Goal: Information Seeking & Learning: Learn about a topic

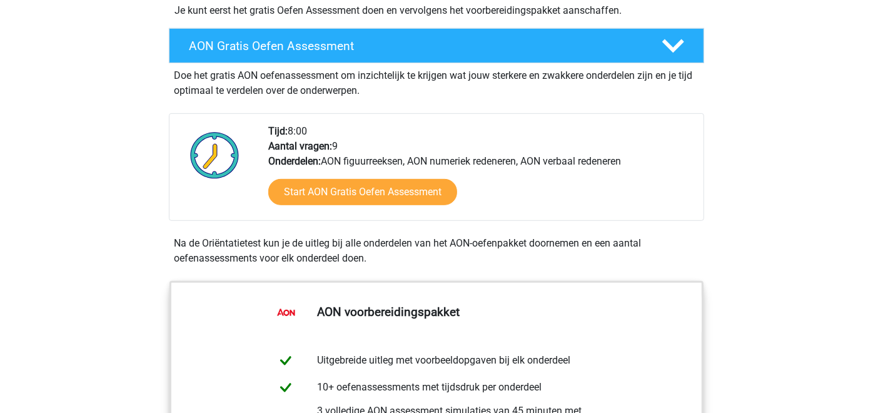
scroll to position [324, 0]
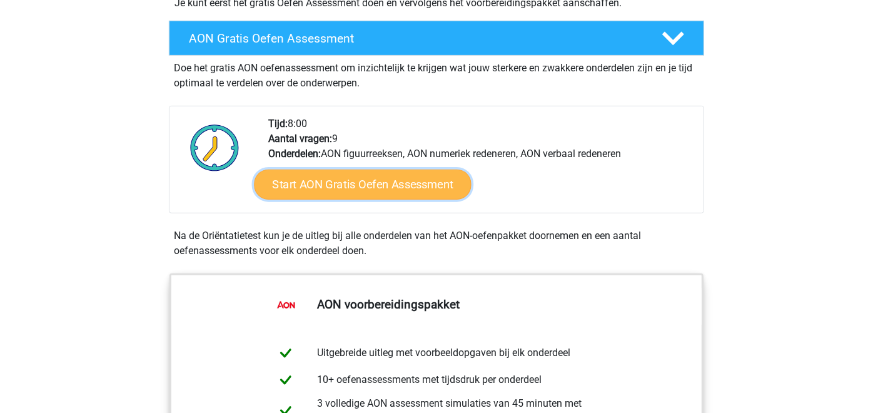
click at [427, 188] on link "Start AON Gratis Oefen Assessment" at bounding box center [362, 185] width 217 height 30
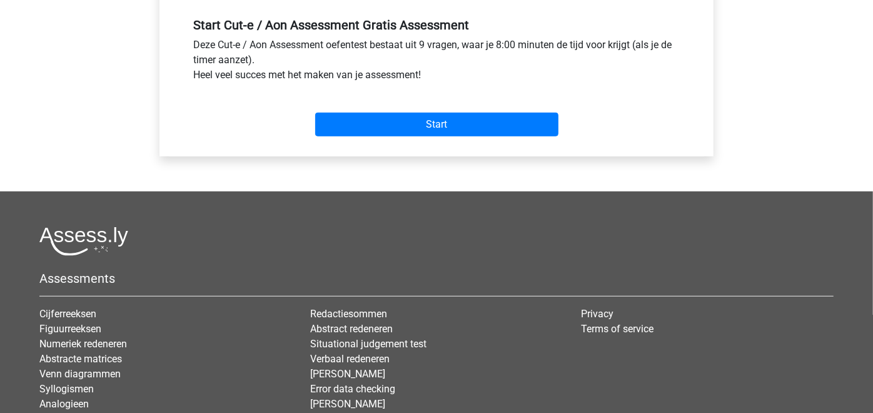
scroll to position [486, 0]
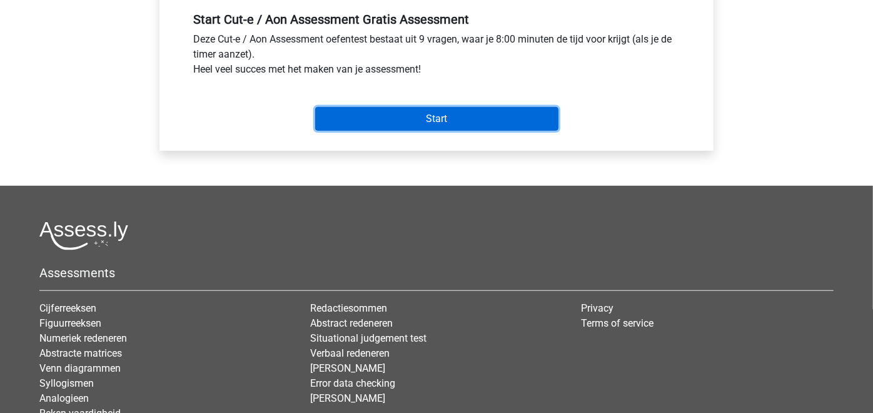
click at [435, 118] on input "Start" at bounding box center [436, 119] width 243 height 24
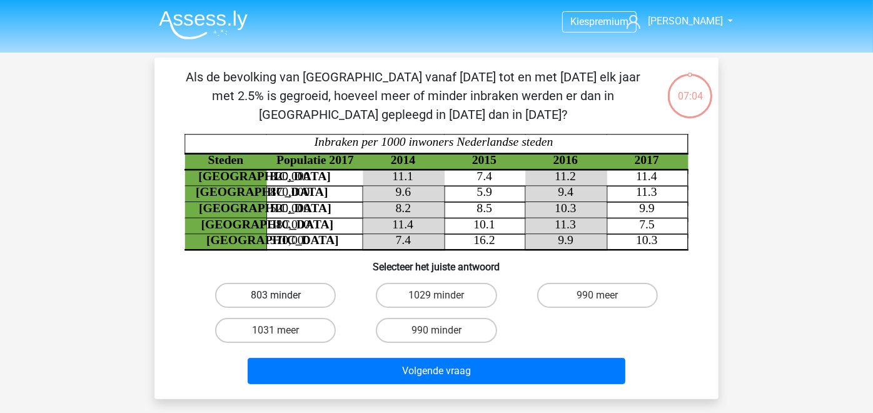
click at [312, 300] on label "803 minder" at bounding box center [275, 295] width 121 height 25
click at [284, 300] on input "803 minder" at bounding box center [280, 299] width 8 height 8
radio input "true"
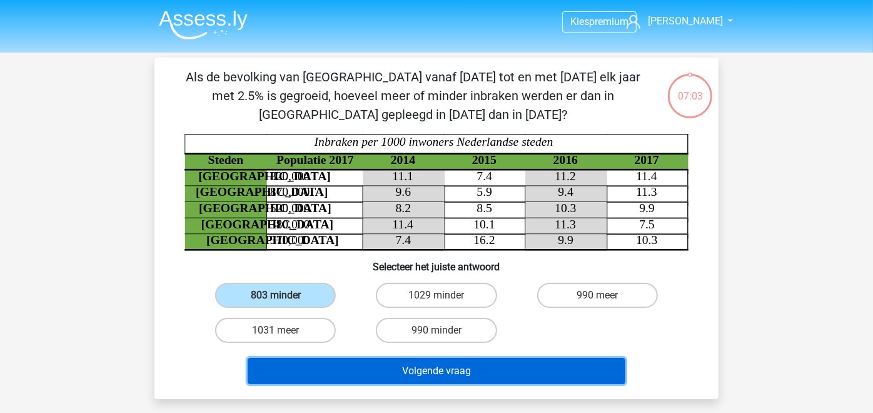
click at [379, 366] on button "Volgende vraag" at bounding box center [437, 371] width 378 height 26
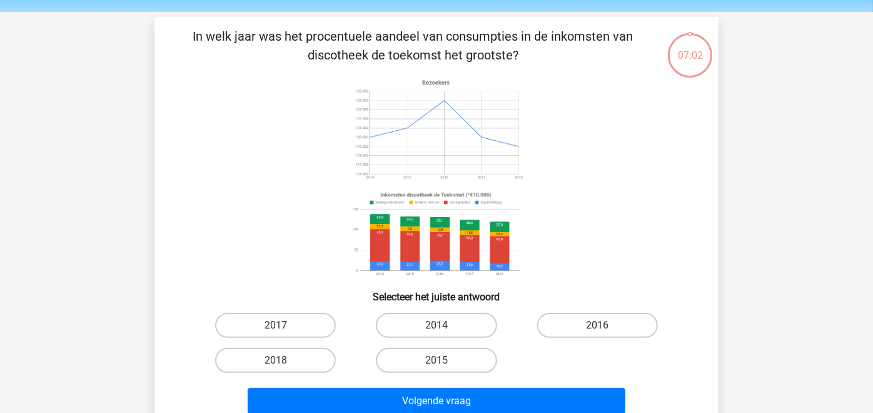
scroll to position [57, 0]
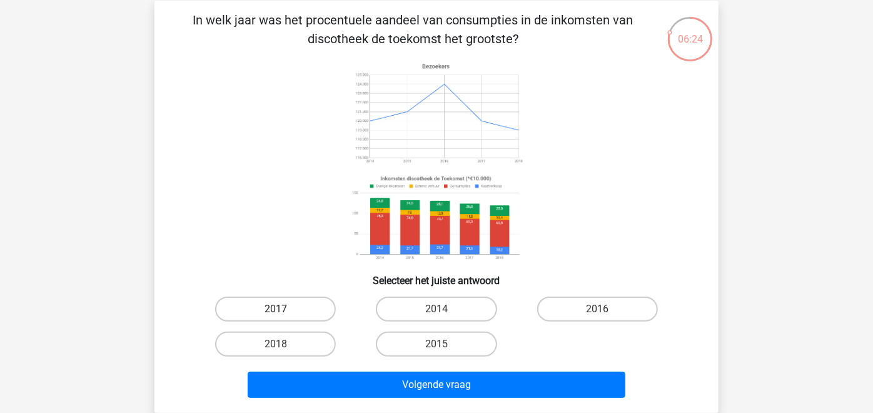
click at [305, 303] on label "2017" at bounding box center [275, 308] width 121 height 25
click at [284, 309] on input "2017" at bounding box center [280, 313] width 8 height 8
radio input "true"
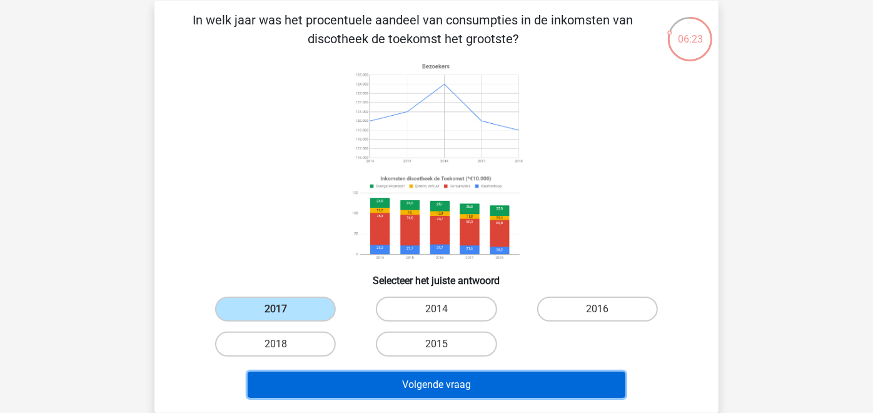
click at [427, 385] on button "Volgende vraag" at bounding box center [437, 385] width 378 height 26
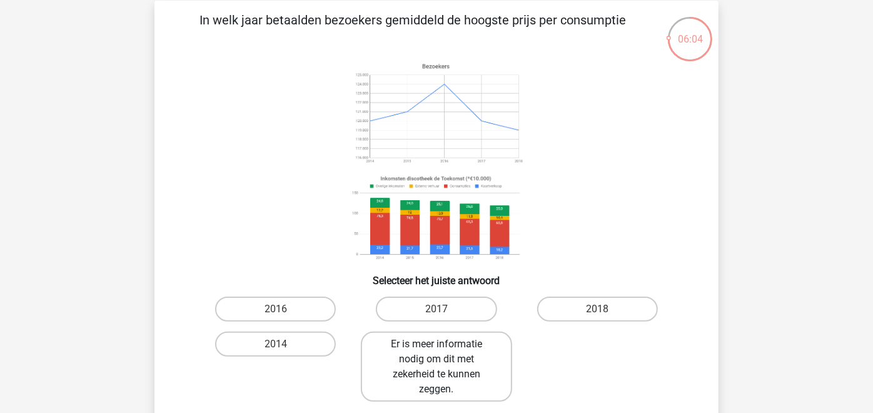
click at [462, 343] on label "Er is meer informatie nodig om dit met zekerheid te kunnen zeggen." at bounding box center [436, 367] width 151 height 70
click at [445, 344] on input "Er is meer informatie nodig om dit met zekerheid te kunnen zeggen." at bounding box center [441, 348] width 8 height 8
radio input "true"
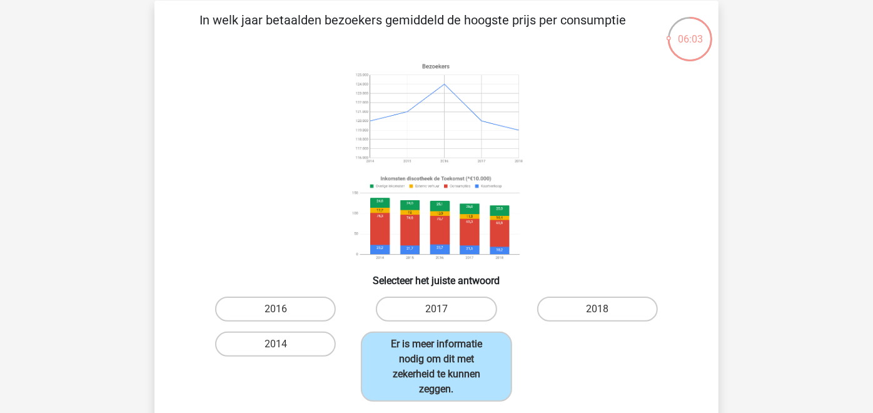
scroll to position [220, 0]
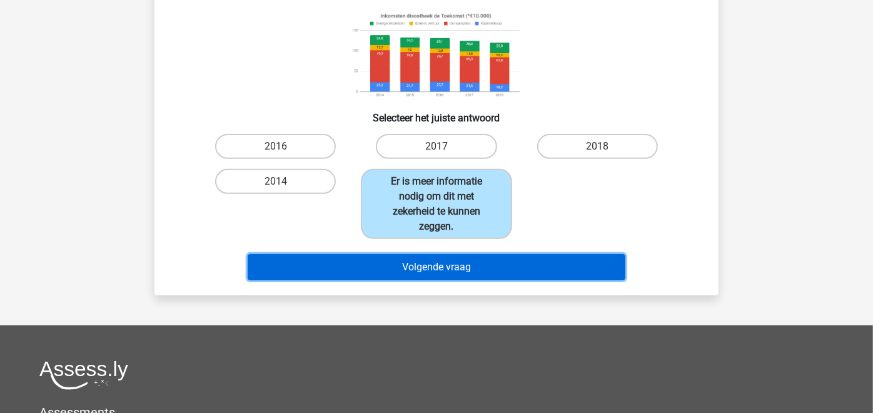
drag, startPoint x: 464, startPoint y: 266, endPoint x: 480, endPoint y: 270, distance: 16.6
click at [465, 266] on button "Volgende vraag" at bounding box center [437, 267] width 378 height 26
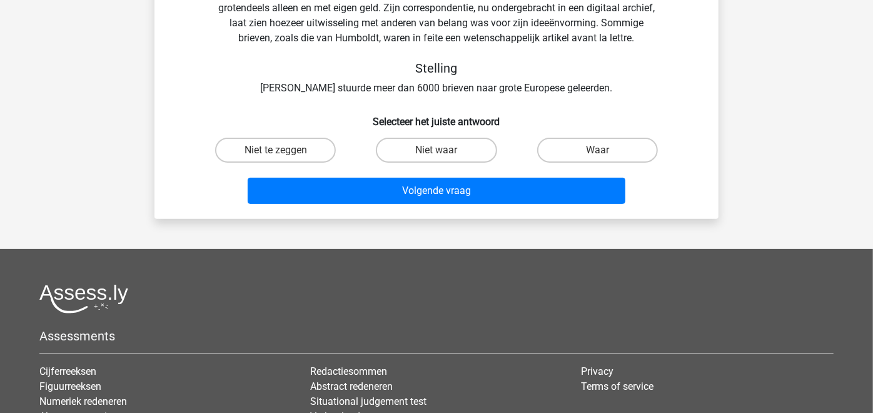
scroll to position [57, 0]
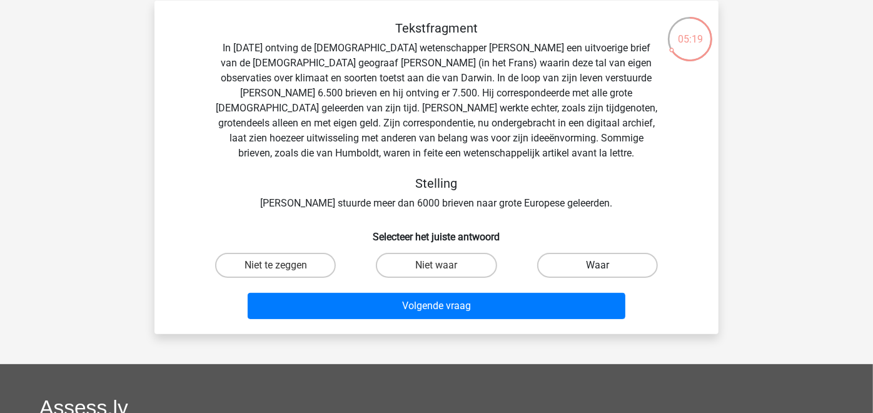
click at [598, 258] on label "Waar" at bounding box center [597, 265] width 121 height 25
click at [598, 265] on input "Waar" at bounding box center [601, 269] width 8 height 8
radio input "true"
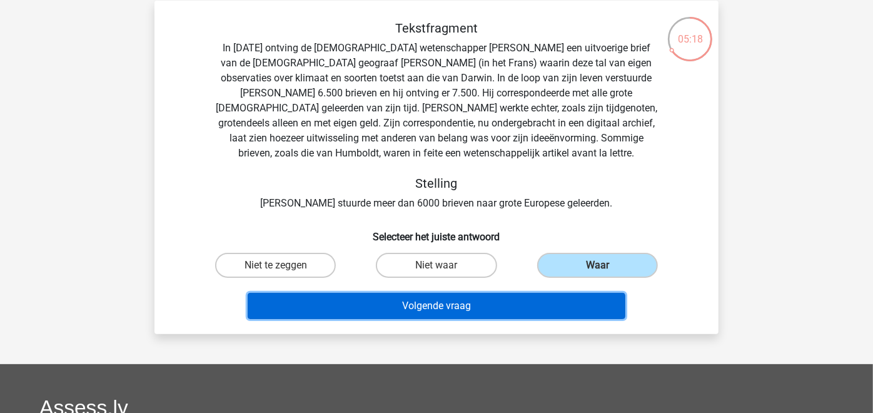
click at [575, 309] on button "Volgende vraag" at bounding box center [437, 306] width 378 height 26
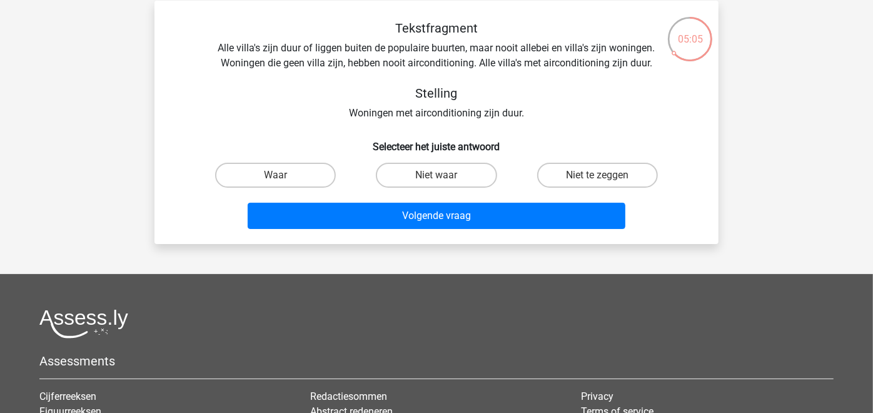
click at [443, 178] on input "Niet waar" at bounding box center [441, 179] width 8 height 8
radio input "true"
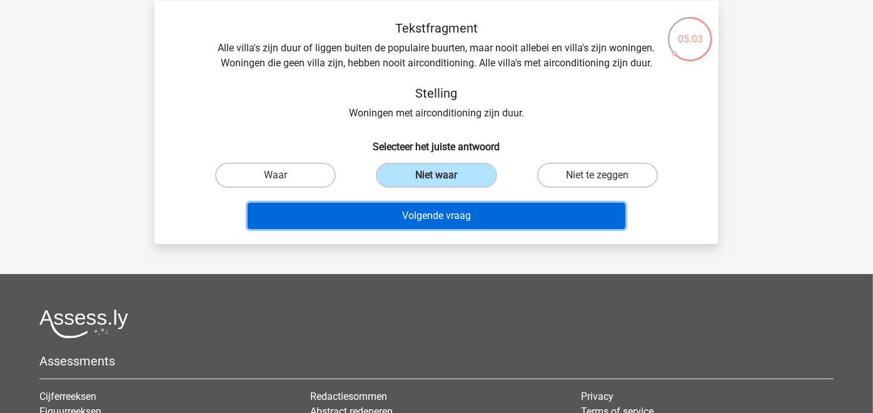
click at [437, 212] on button "Volgende vraag" at bounding box center [437, 216] width 378 height 26
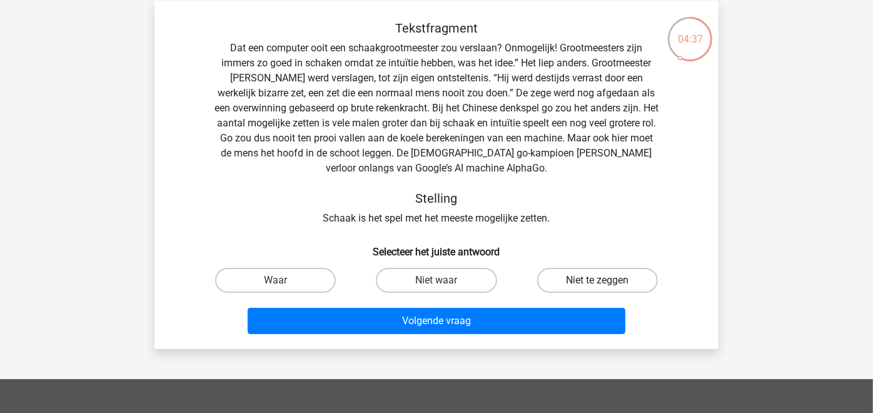
click at [619, 280] on label "Niet te zeggen" at bounding box center [597, 280] width 121 height 25
click at [605, 280] on input "Niet te zeggen" at bounding box center [601, 284] width 8 height 8
radio input "true"
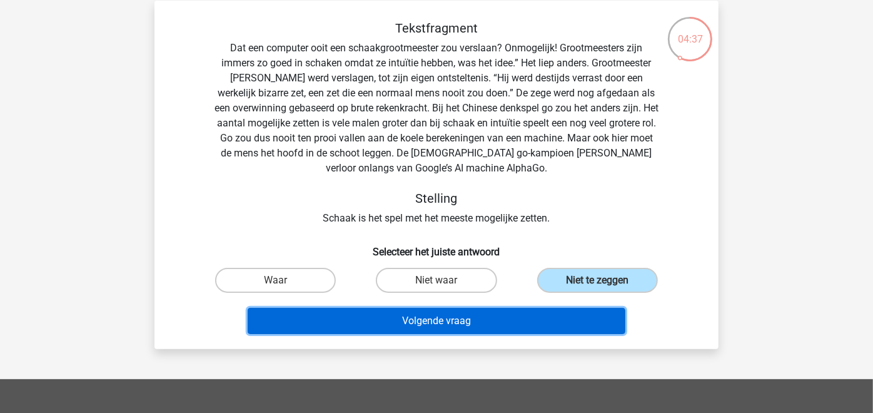
click at [577, 319] on button "Volgende vraag" at bounding box center [437, 321] width 378 height 26
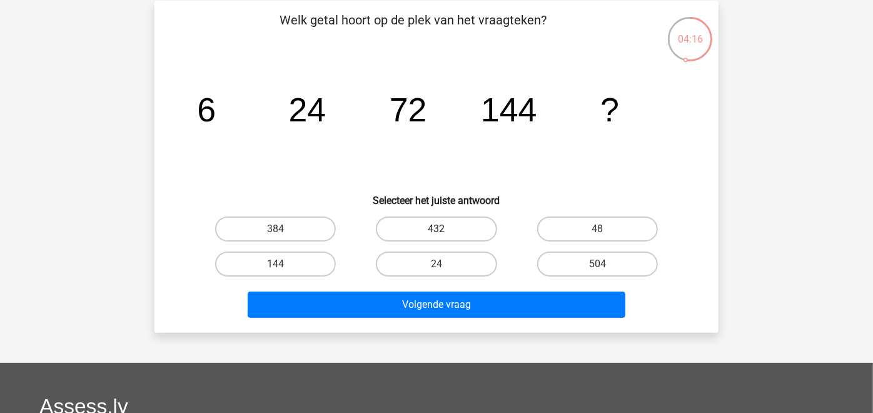
click at [405, 221] on label "432" at bounding box center [436, 228] width 121 height 25
click at [437, 229] on input "432" at bounding box center [441, 233] width 8 height 8
radio input "true"
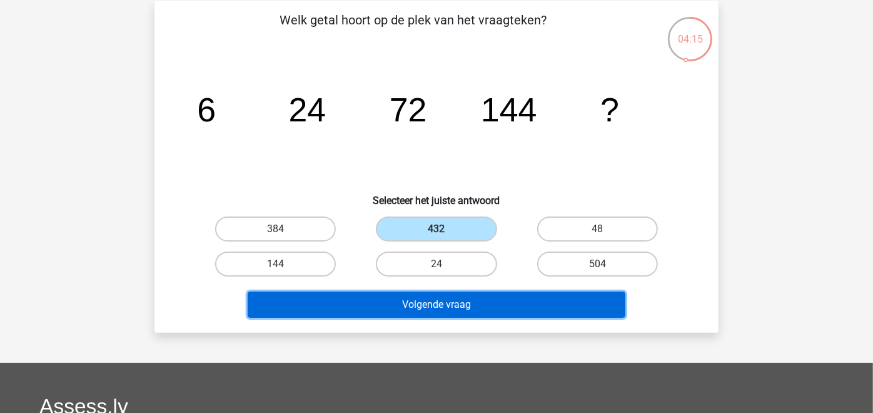
click at [404, 300] on button "Volgende vraag" at bounding box center [437, 304] width 378 height 26
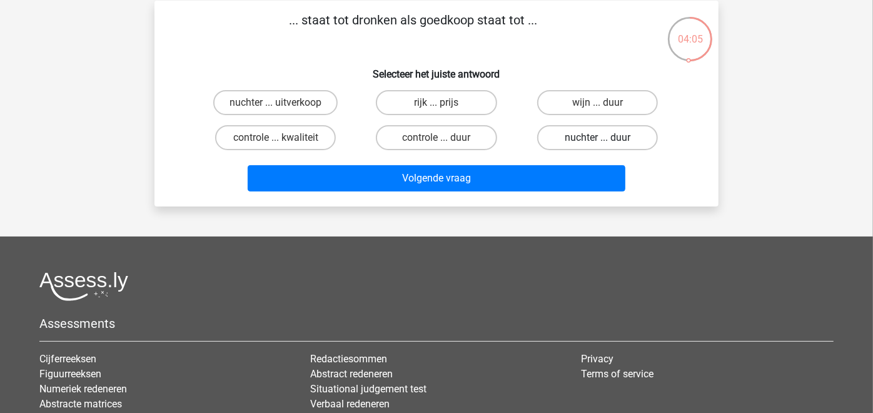
click at [589, 136] on label "nuchter ... duur" at bounding box center [597, 137] width 121 height 25
click at [597, 138] on input "nuchter ... duur" at bounding box center [601, 142] width 8 height 8
radio input "true"
click at [589, 136] on label "nuchter ... duur" at bounding box center [597, 137] width 121 height 25
click at [597, 138] on input "nuchter ... duur" at bounding box center [601, 142] width 8 height 8
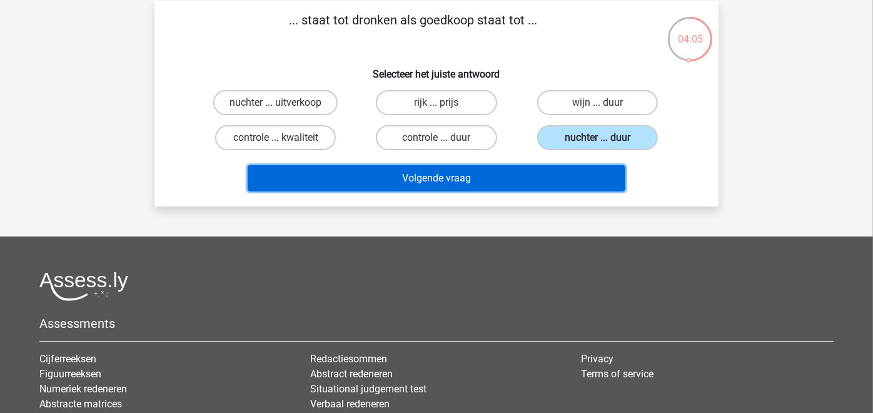
click at [541, 180] on button "Volgende vraag" at bounding box center [437, 178] width 378 height 26
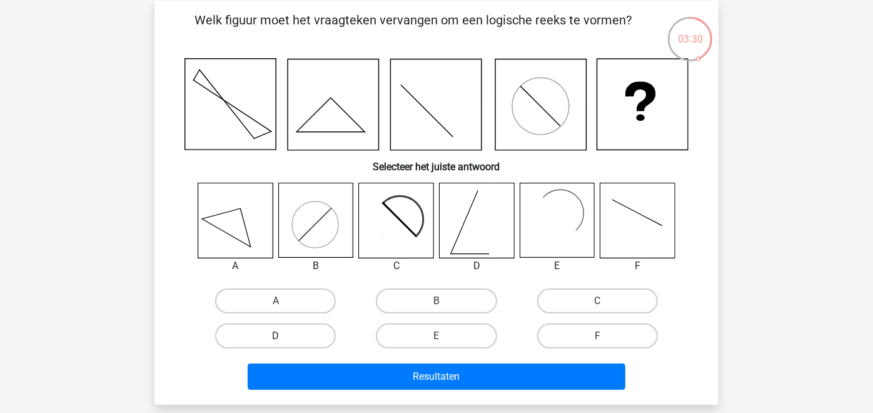
drag, startPoint x: 299, startPoint y: 327, endPoint x: 310, endPoint y: 342, distance: 18.4
click at [300, 327] on label "D" at bounding box center [275, 335] width 121 height 25
click at [284, 336] on input "D" at bounding box center [280, 340] width 8 height 8
radio input "true"
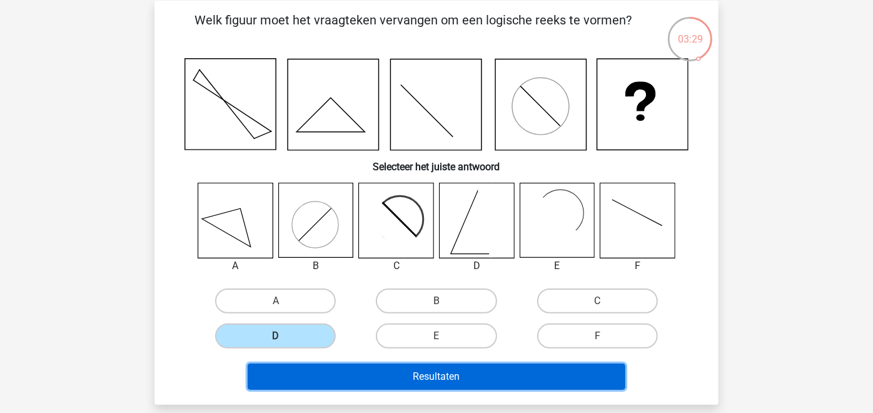
click at [367, 373] on button "Resultaten" at bounding box center [437, 376] width 378 height 26
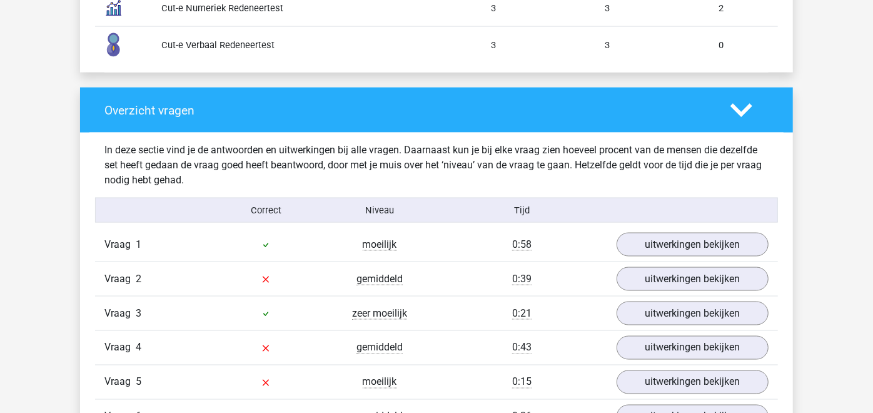
scroll to position [1135, 0]
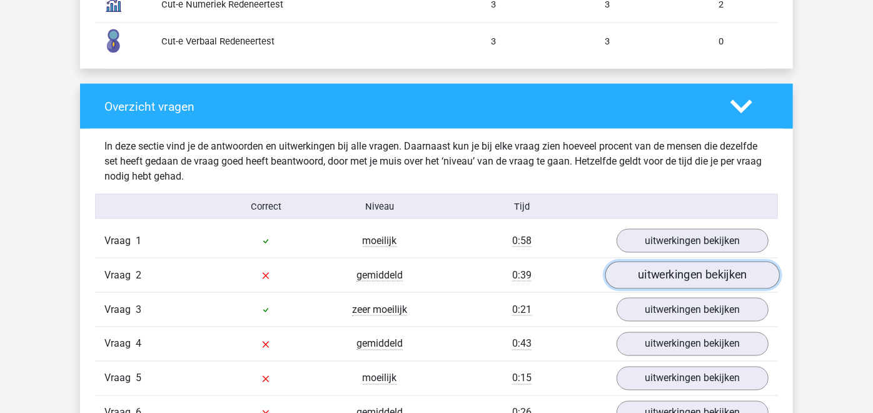
click at [630, 278] on link "uitwerkingen bekijken" at bounding box center [692, 276] width 175 height 28
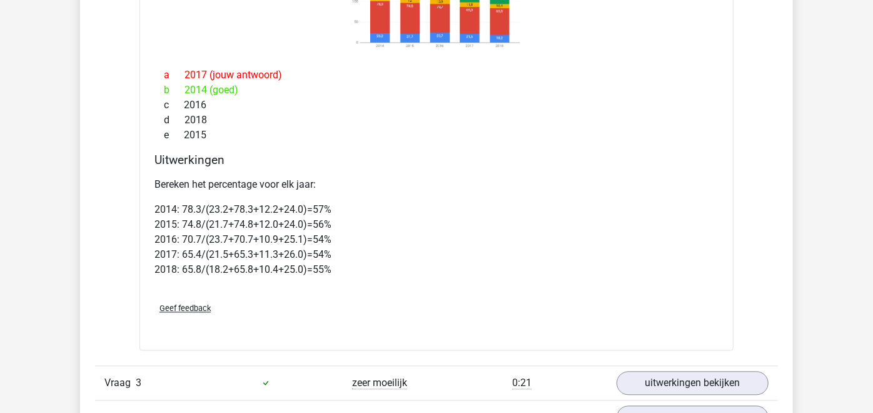
scroll to position [1783, 0]
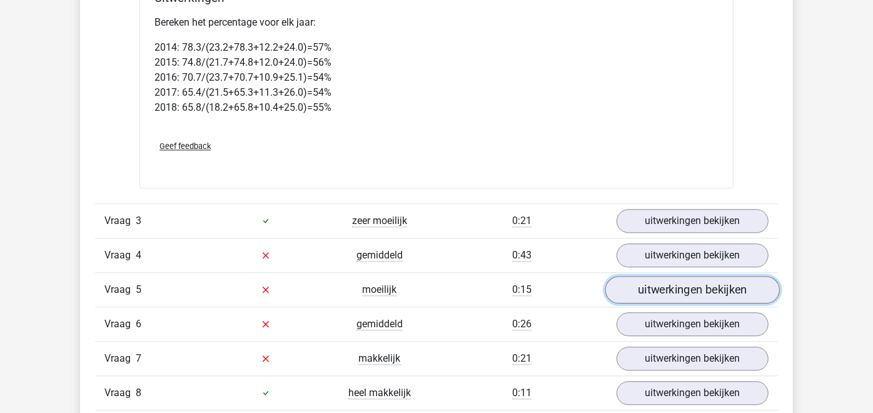
click at [625, 287] on link "uitwerkingen bekijken" at bounding box center [692, 290] width 175 height 28
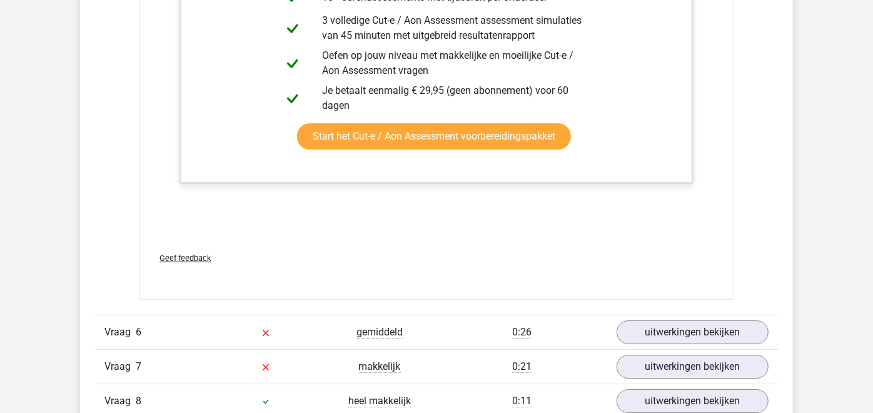
scroll to position [2595, 0]
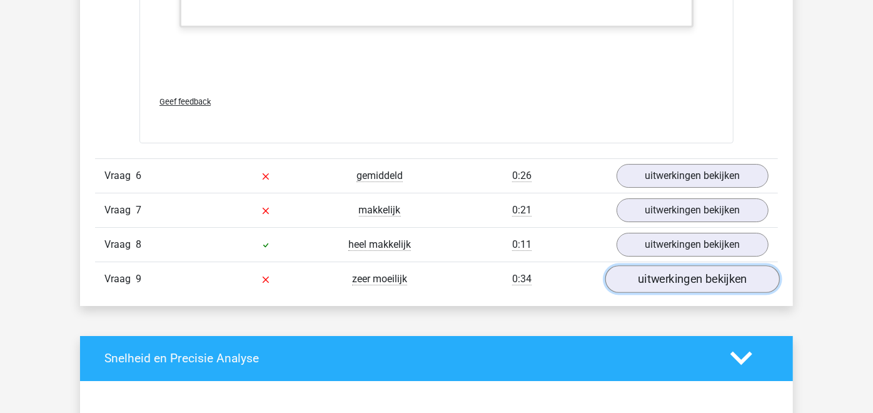
click at [664, 275] on link "uitwerkingen bekijken" at bounding box center [692, 279] width 175 height 28
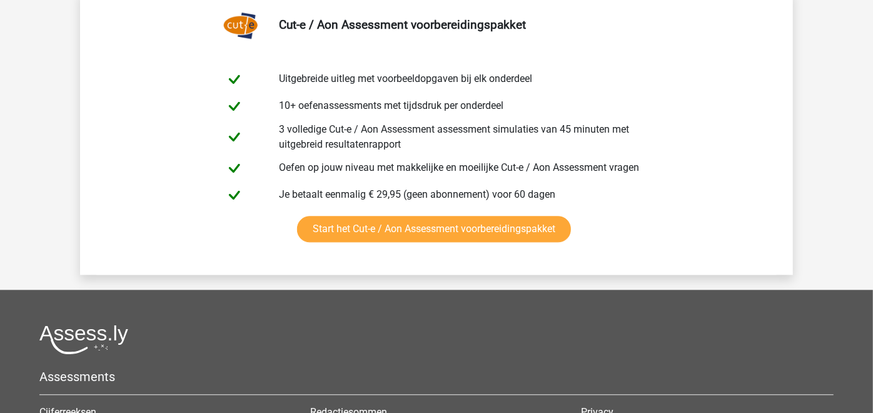
scroll to position [4702, 0]
